Goal: Information Seeking & Learning: Learn about a topic

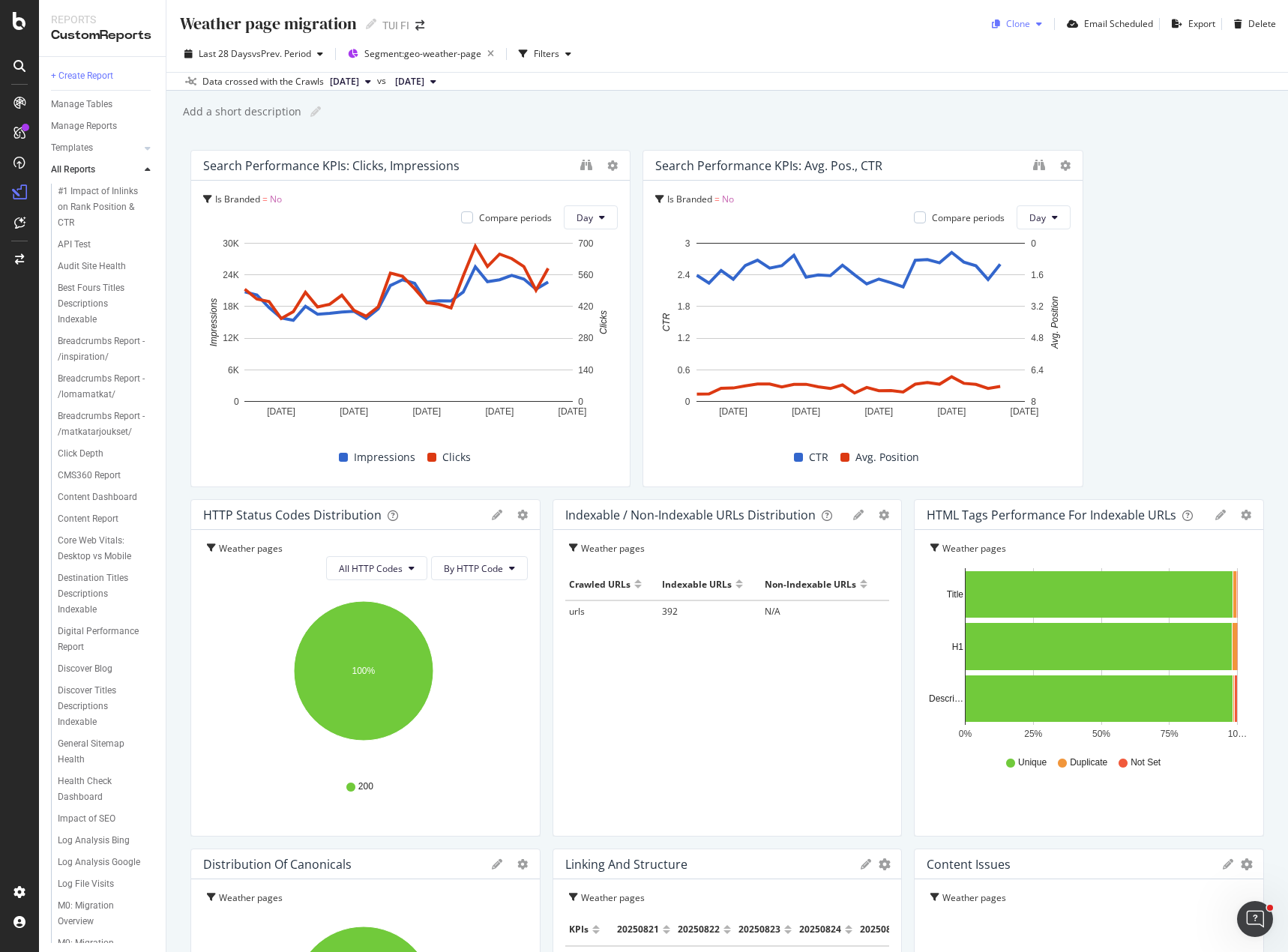
click at [1031, 21] on div "button" at bounding box center [1039, 24] width 18 height 9
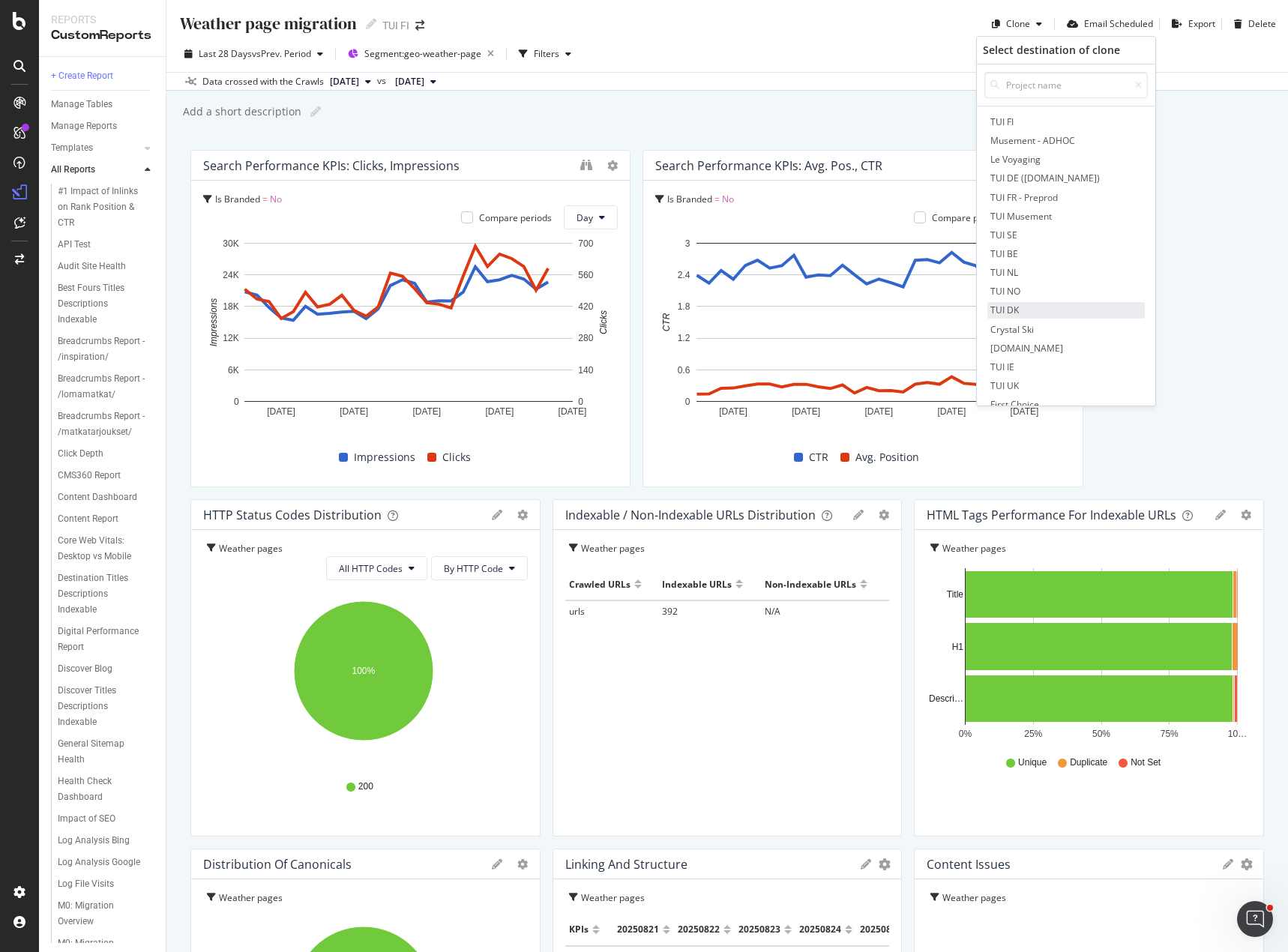
click at [1050, 309] on span "TUI DK" at bounding box center [1066, 309] width 157 height 16
